Goal: Task Accomplishment & Management: Complete application form

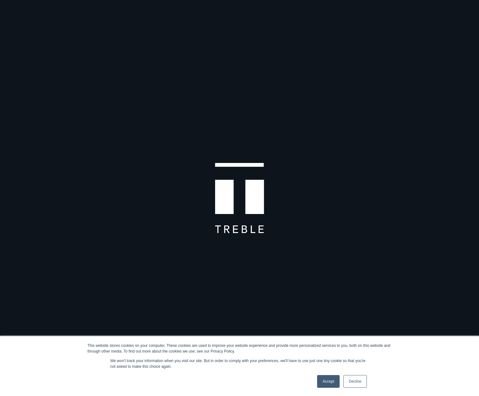
scroll to position [1, 0]
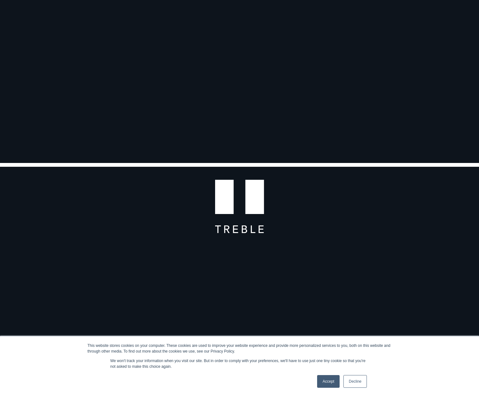
click at [329, 381] on link "Accept" at bounding box center [328, 381] width 22 height 13
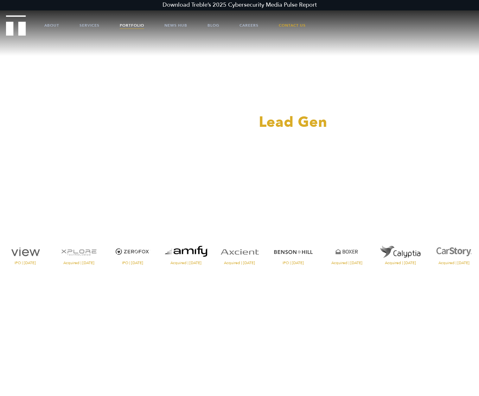
scroll to position [0, 0]
click at [126, 24] on link "Portfolio" at bounding box center [132, 25] width 24 height 19
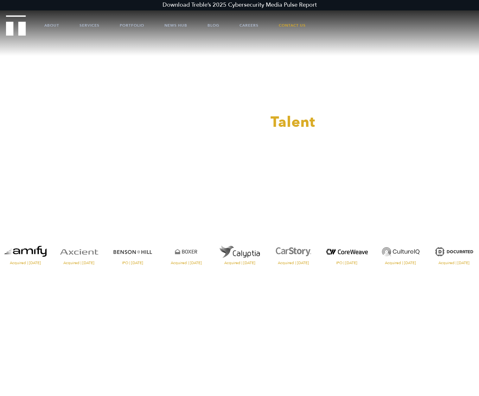
click at [335, 255] on img "Visit the website" at bounding box center [347, 252] width 50 height 22
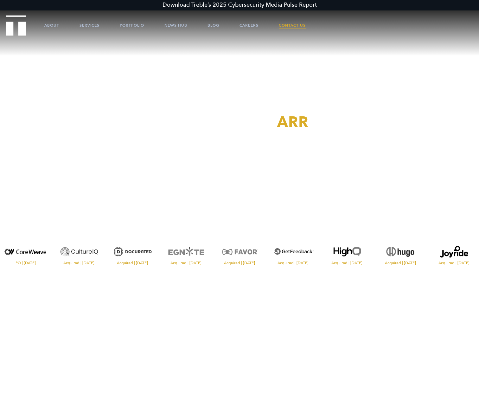
click at [296, 24] on link "Contact Us" at bounding box center [292, 25] width 27 height 19
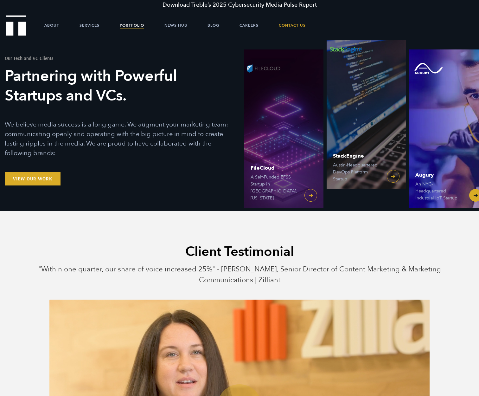
scroll to position [6, 0]
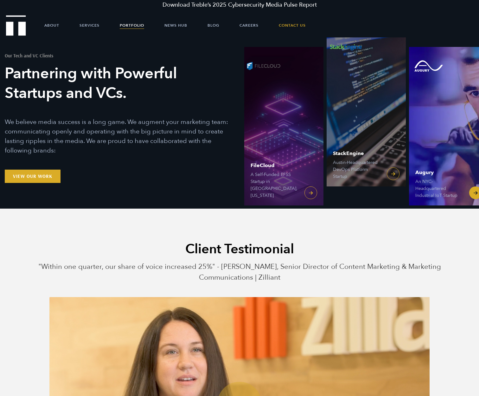
click at [472, 195] on link "Augury An NYC-Headquartered Industrial IoT Startup" at bounding box center [448, 126] width 79 height 158
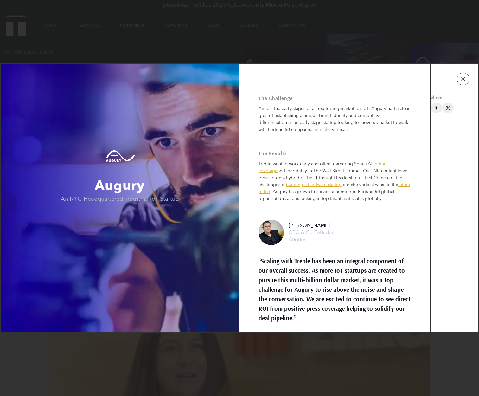
scroll to position [11, 0]
click at [462, 80] on button "button" at bounding box center [463, 79] width 13 height 13
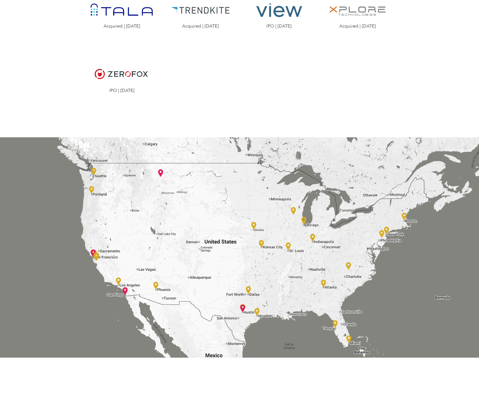
scroll to position [1158, 0]
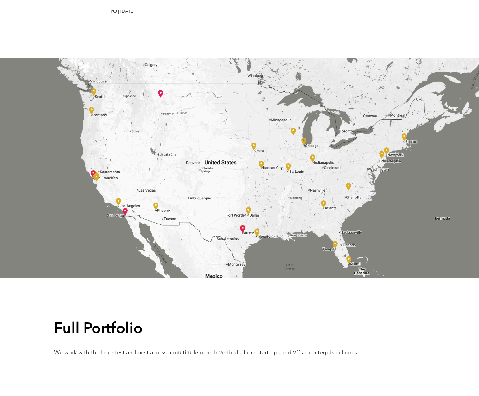
click at [256, 229] on img at bounding box center [256, 233] width 5 height 8
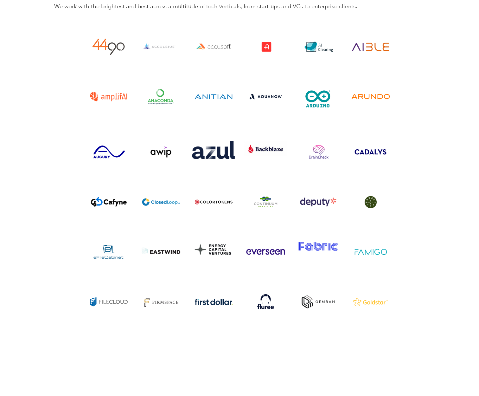
scroll to position [1506, 0]
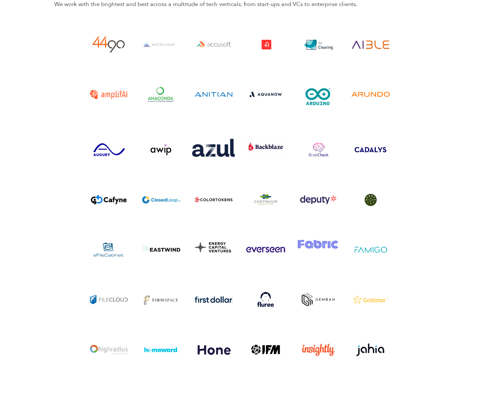
click at [371, 289] on img "Visit the Goldstar website" at bounding box center [370, 300] width 43 height 22
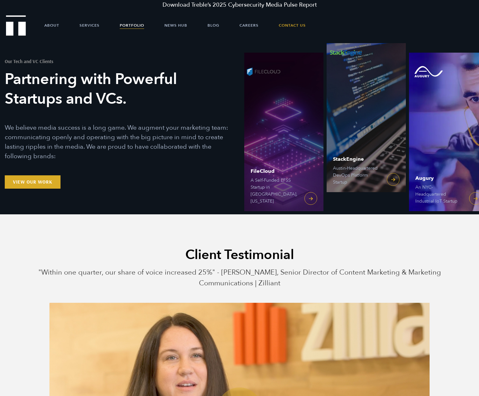
scroll to position [0, 0]
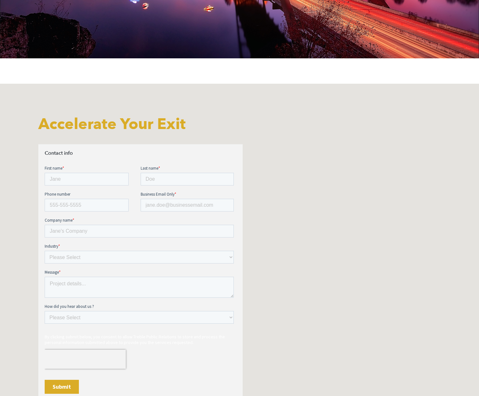
scroll to position [240, 0]
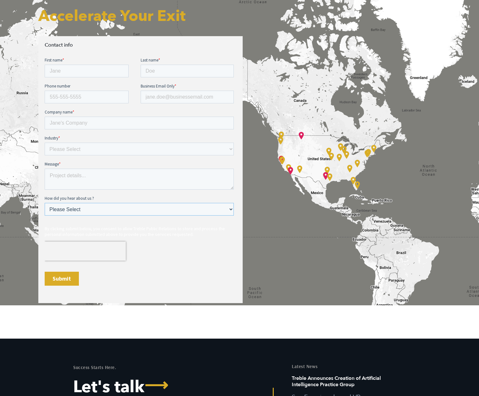
select select "Search online"
select select "Green Energy"
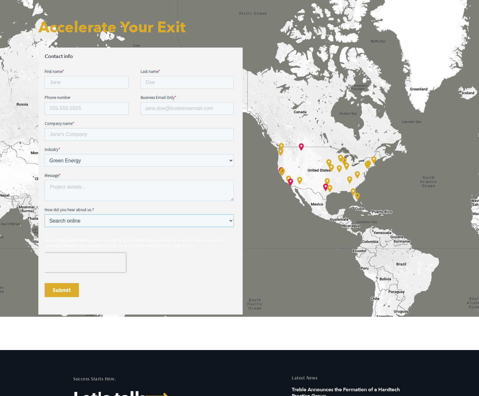
scroll to position [233, 0]
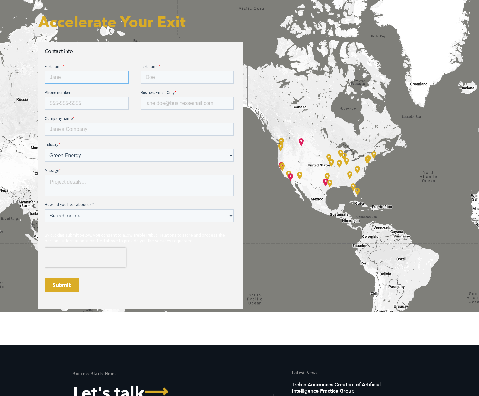
click at [86, 75] on input "First name *" at bounding box center [87, 77] width 84 height 13
type input "j"
type input "[PERSON_NAME]"
type input "Heffes"
type input "6123880606"
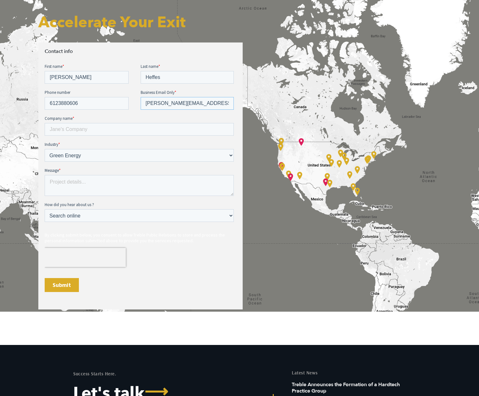
type input "[PERSON_NAME][EMAIL_ADDRESS][DOMAIN_NAME]"
type input "Maverick Energy"
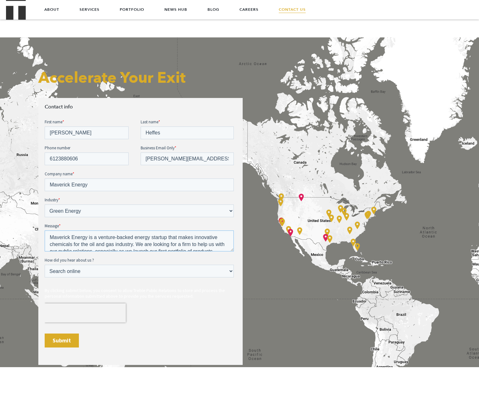
scroll to position [0, 0]
click at [169, 238] on textarea "Maverick Energy is a venture-backed energy startup that makes innovative chemic…" at bounding box center [139, 240] width 189 height 21
drag, startPoint x: 204, startPoint y: 238, endPoint x: 169, endPoint y: 238, distance: 34.9
click at [169, 238] on textarea "Maverick Energy is a venture-backed energy startup (Y-Combinator) that makes in…" at bounding box center [139, 240] width 189 height 21
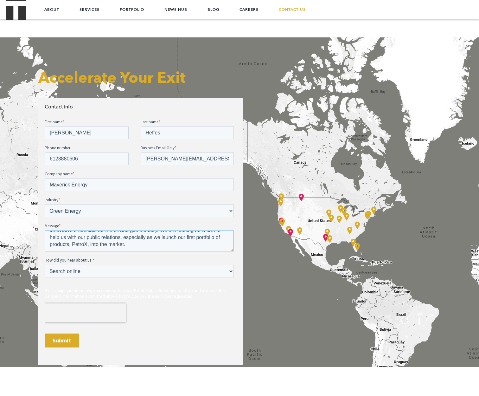
click at [140, 249] on textarea "Maverick Energy is a venture-backed energy startup (YC 2022) that makes innovat…" at bounding box center [139, 240] width 189 height 21
type textarea "Maverick Energy is a venture-backed energy startup (YC 2022) that makes innovat…"
select select "Another website"
click at [73, 341] on input "Submit" at bounding box center [62, 340] width 34 height 14
